Goal: Find specific page/section: Find specific page/section

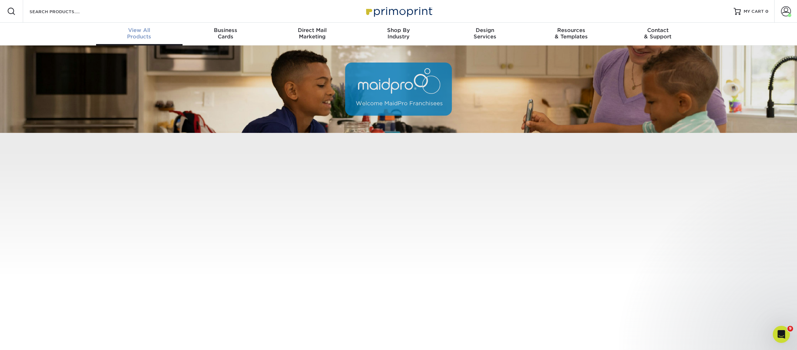
click at [142, 32] on span "View All" at bounding box center [139, 30] width 86 height 6
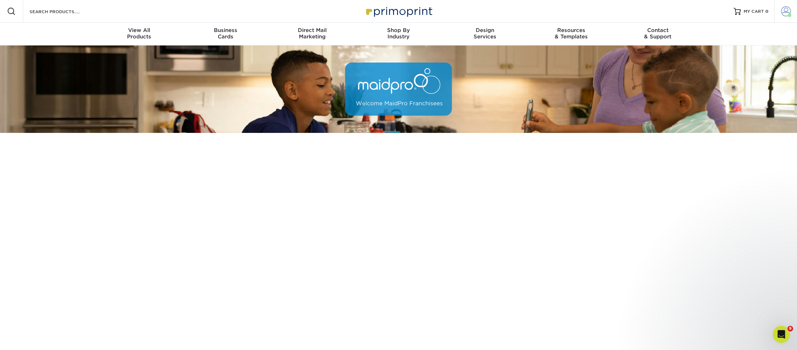
click at [789, 12] on span at bounding box center [786, 11] width 10 height 10
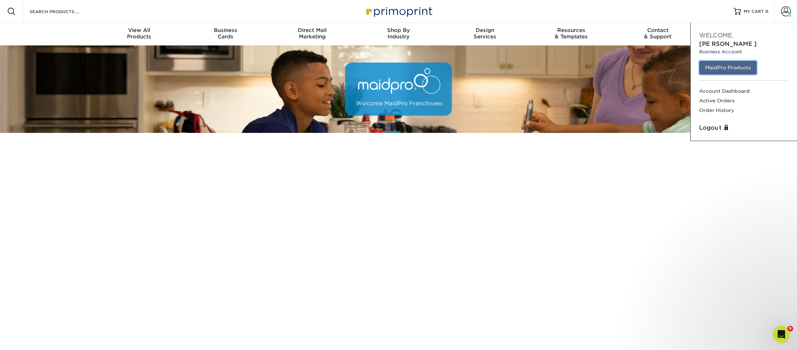
click at [736, 61] on link "MaidPro Products" at bounding box center [728, 68] width 58 height 14
click at [744, 60] on link "MaidPro Products" at bounding box center [728, 67] width 58 height 14
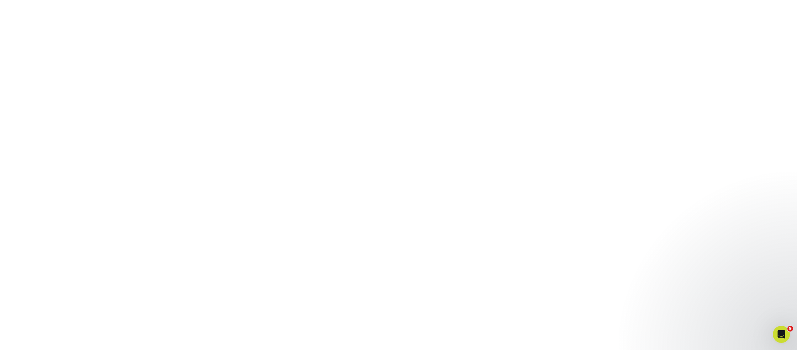
scroll to position [133, 0]
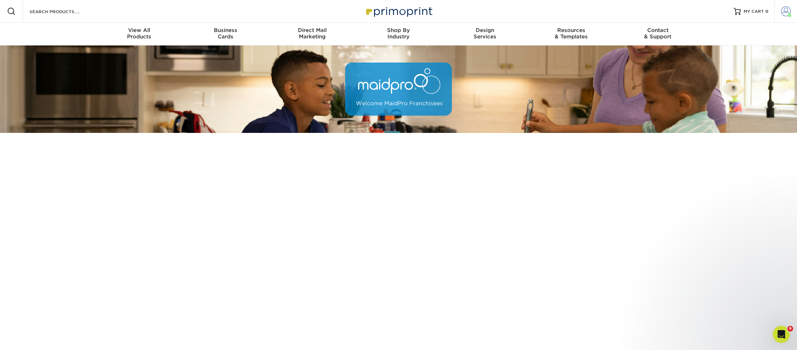
click at [784, 12] on span at bounding box center [786, 11] width 10 height 10
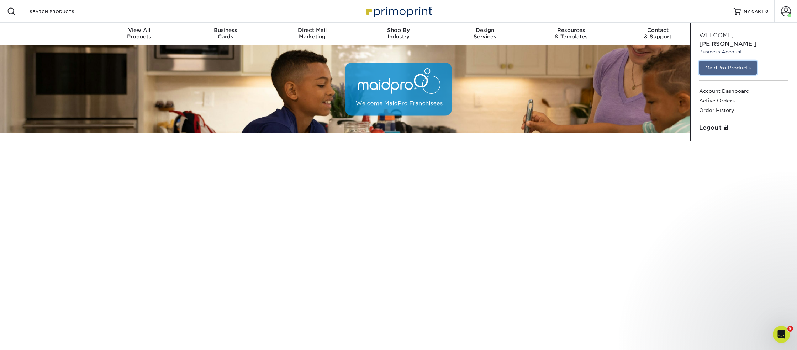
click at [737, 61] on link "MaidPro Products" at bounding box center [728, 68] width 58 height 14
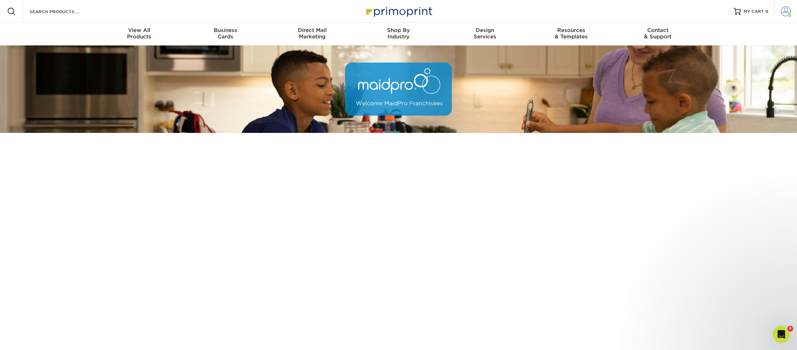
click at [785, 13] on span at bounding box center [786, 11] width 10 height 10
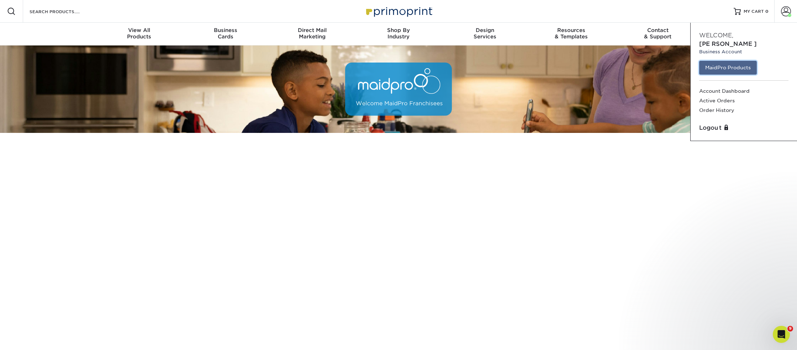
click at [729, 61] on link "MaidPro Products" at bounding box center [728, 68] width 58 height 14
